Goal: Complete application form

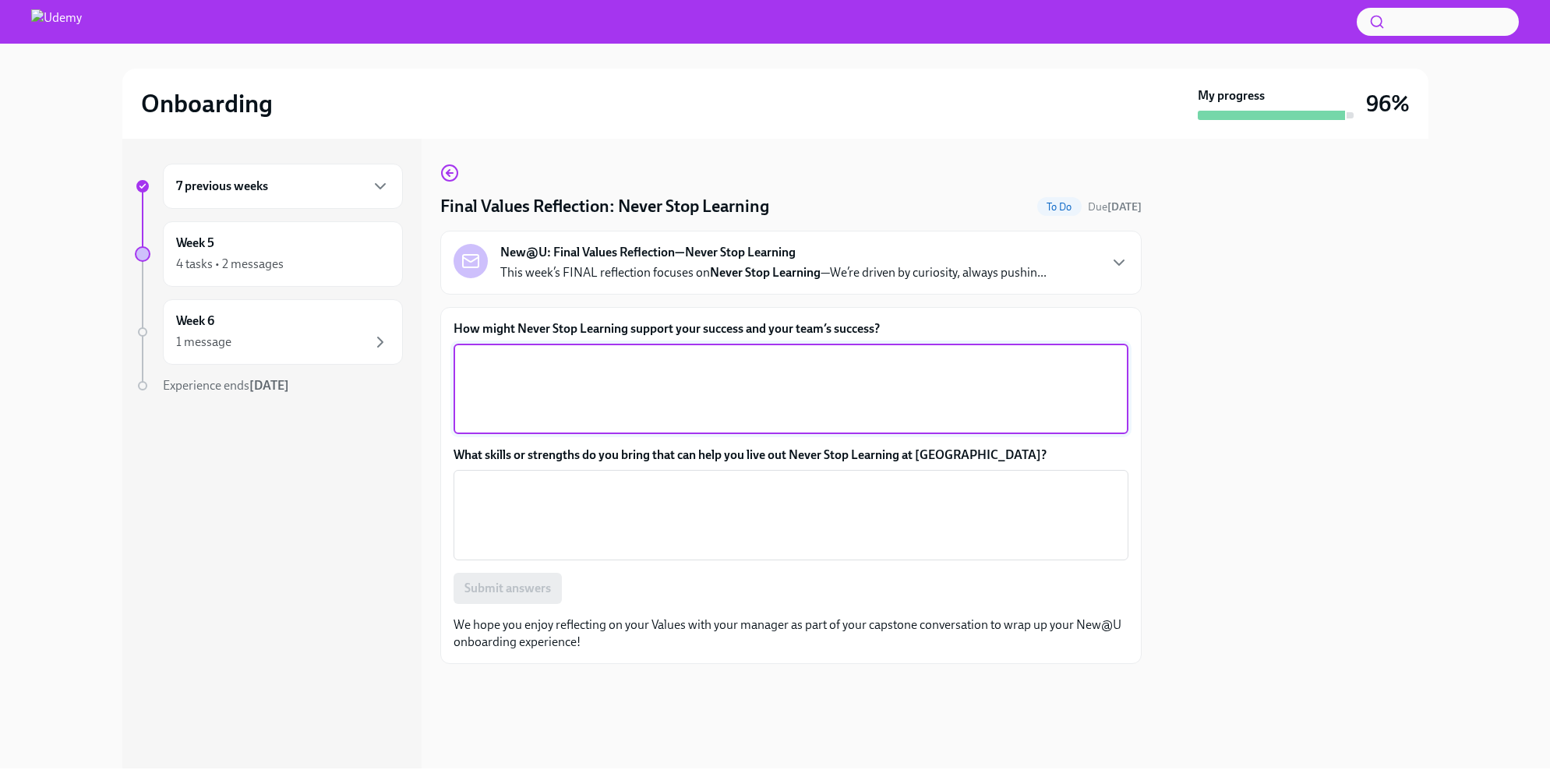
click at [639, 383] on textarea "How might Never Stop Learning support your success and your team’s success?" at bounding box center [791, 389] width 656 height 75
type textarea "Staying curious s a cornerstone of success and critical to collaboration."
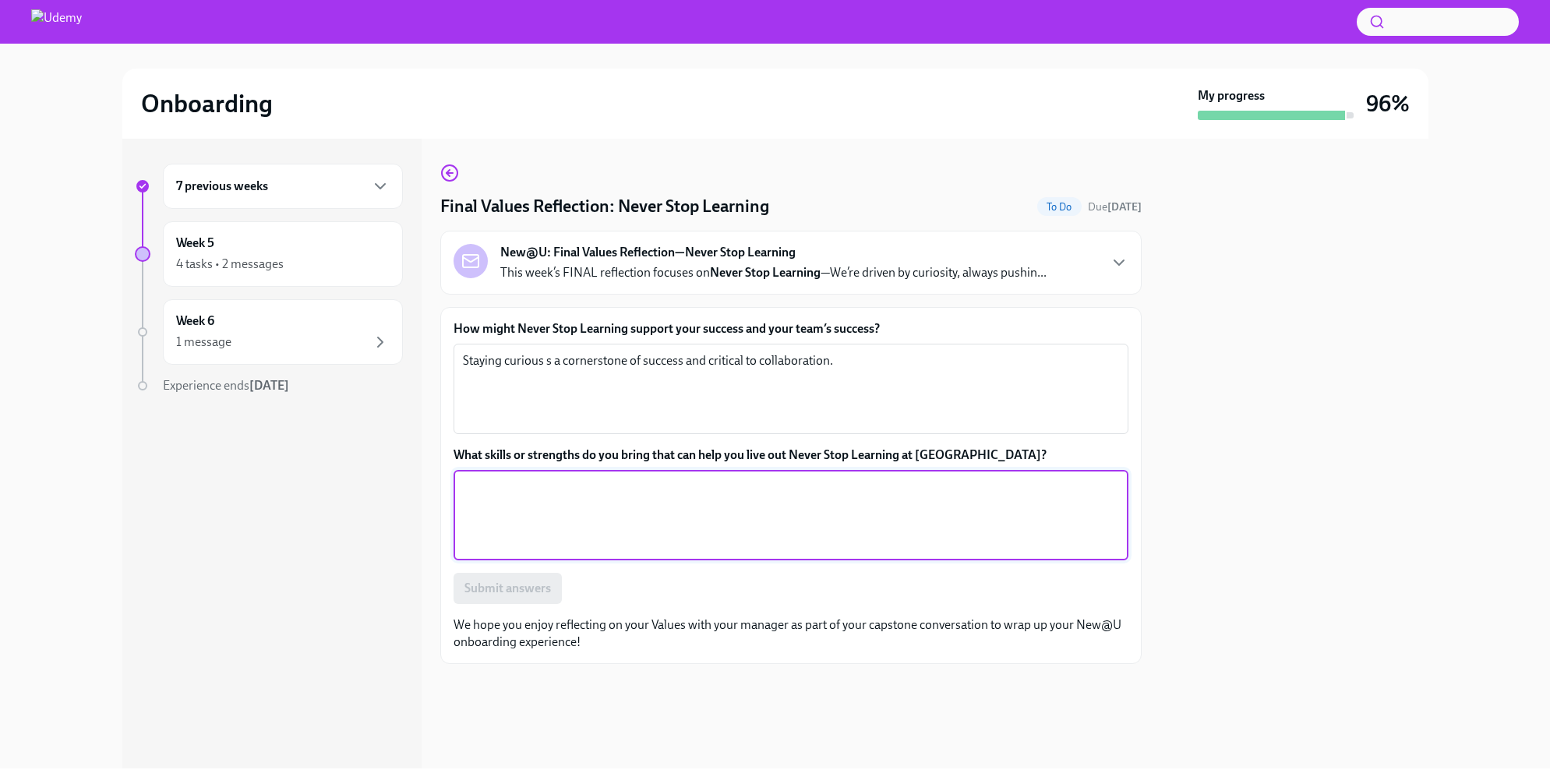
click at [684, 509] on textarea "What skills or strengths do you bring that can help you live out Never Stop Lea…" at bounding box center [791, 515] width 656 height 75
type textarea "Being teachable and creating space for growth and learning are hallmarks of my …"
click at [503, 591] on span "Submit answers" at bounding box center [507, 588] width 86 height 16
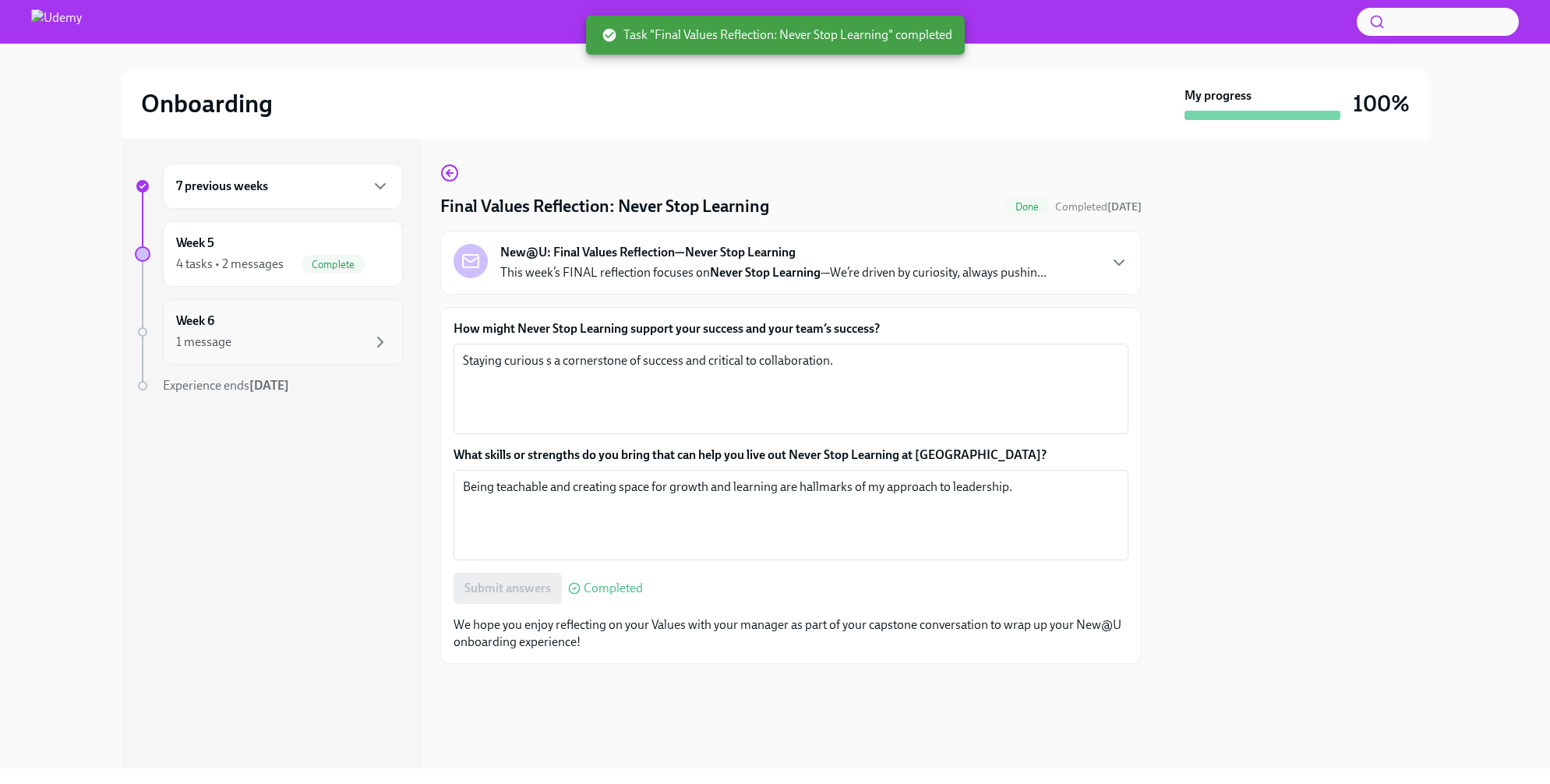
click at [259, 324] on div "Week 6 1 message" at bounding box center [283, 331] width 213 height 39
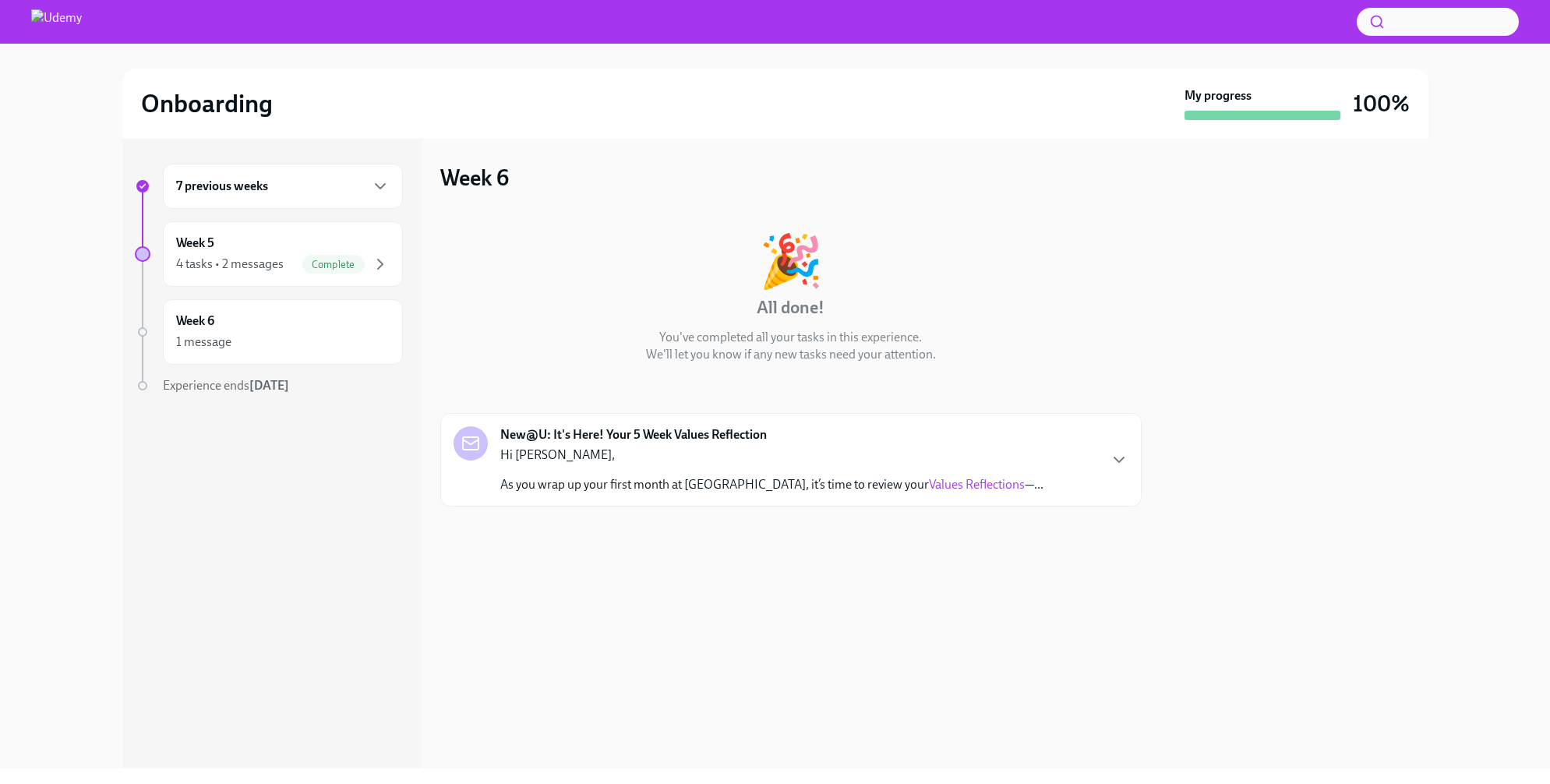
click at [930, 488] on link "Values Reflections" at bounding box center [977, 484] width 96 height 15
